Goal: Task Accomplishment & Management: Use online tool/utility

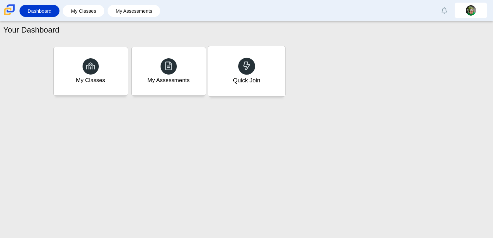
click at [268, 86] on div "Quick Join" at bounding box center [246, 71] width 77 height 50
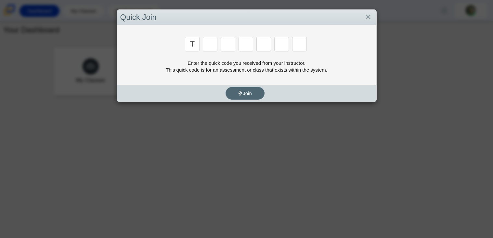
type input "t"
type input "x"
type input "7"
type input "f"
type input "s"
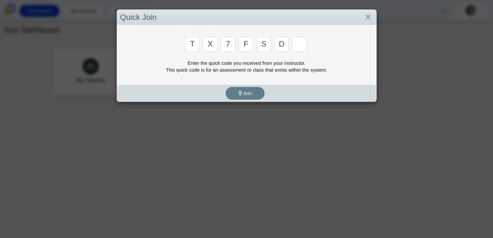
type input "d"
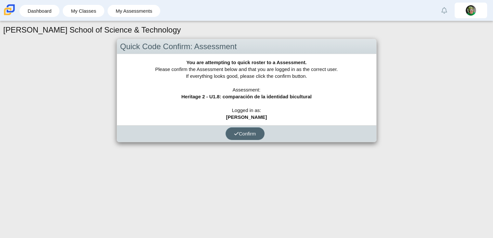
click at [238, 131] on icon "submit" at bounding box center [236, 133] width 5 height 5
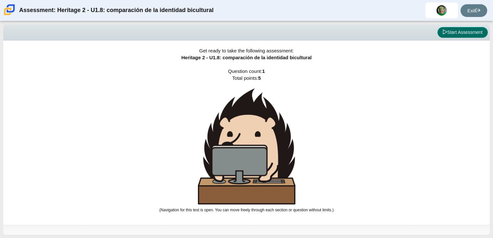
click at [464, 33] on button "Start Assessment" at bounding box center [463, 32] width 50 height 11
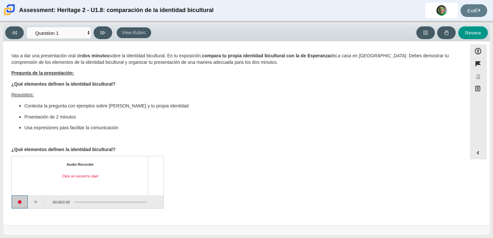
click at [18, 205] on button "Start recording" at bounding box center [20, 201] width 16 height 13
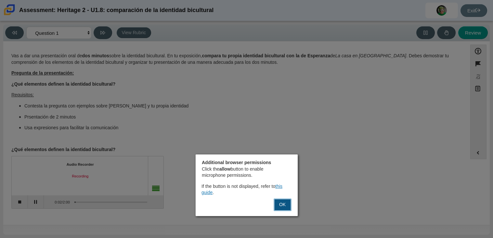
click at [288, 207] on button "OK" at bounding box center [283, 204] width 18 height 12
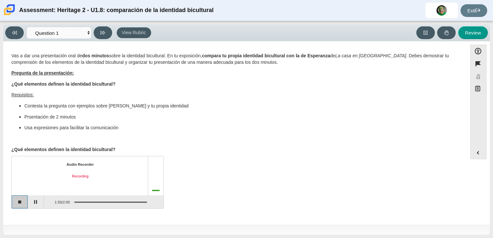
click at [19, 200] on button "Stop recording" at bounding box center [20, 201] width 16 height 13
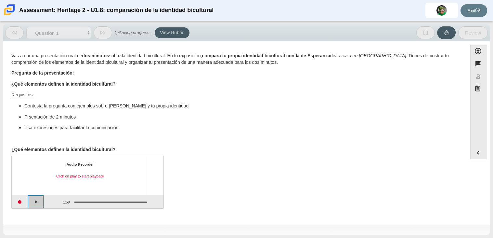
click at [37, 203] on button "Play" at bounding box center [36, 201] width 16 height 13
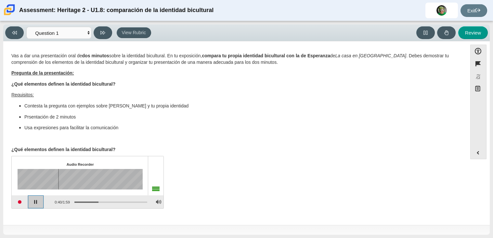
click at [36, 199] on button "Pause playback" at bounding box center [36, 201] width 16 height 13
click at [102, 33] on icon at bounding box center [102, 32] width 5 height 5
select select "review"
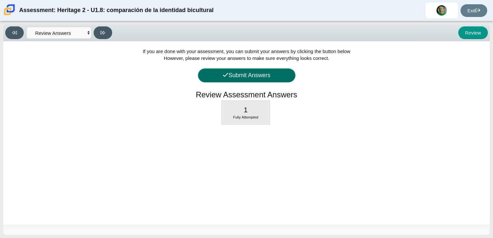
click at [257, 75] on button "Submit Answers" at bounding box center [247, 75] width 98 height 14
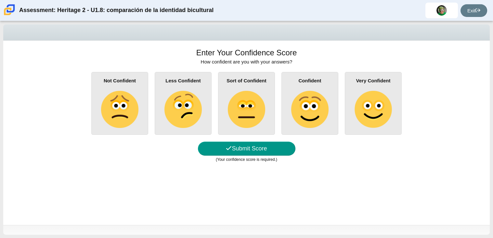
click at [183, 106] on img at bounding box center [183, 109] width 37 height 37
click at [0, 0] on input "Less Confident" at bounding box center [0, 0] width 0 height 0
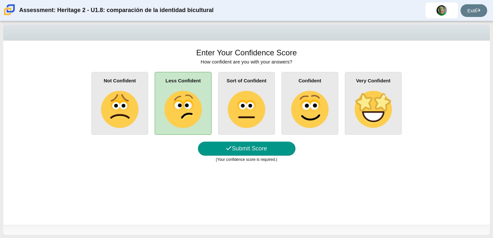
click at [104, 124] on img at bounding box center [119, 109] width 37 height 37
click at [0, 0] on input "Not Confident" at bounding box center [0, 0] width 0 height 0
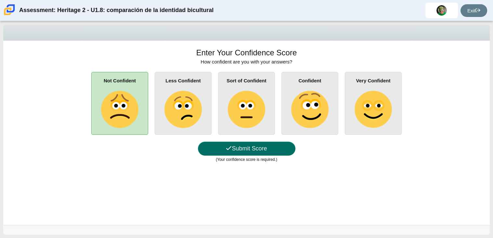
click at [293, 150] on button "Submit Score" at bounding box center [247, 148] width 98 height 14
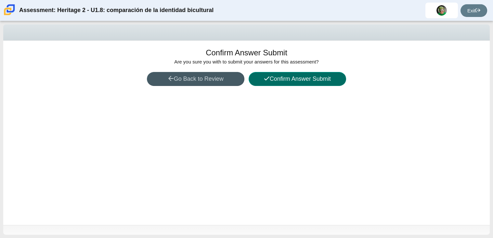
click at [326, 79] on button "Confirm Answer Submit" at bounding box center [298, 79] width 98 height 14
